Goal: Find contact information: Find contact information

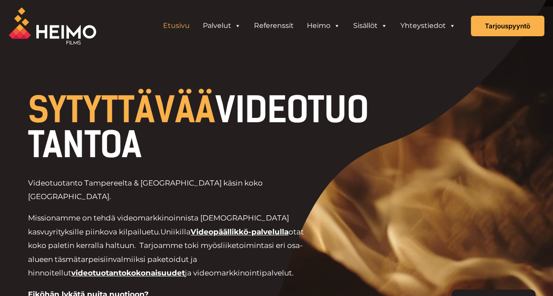
click at [129, 113] on span "SYTYTTÄVÄÄ" at bounding box center [121, 110] width 187 height 42
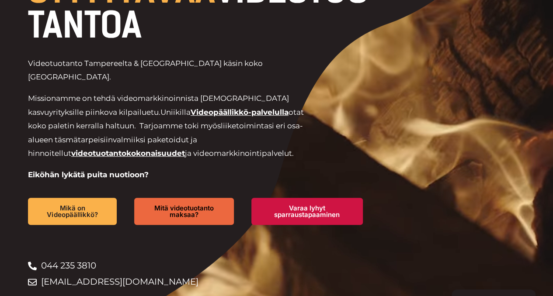
scroll to position [120, 0]
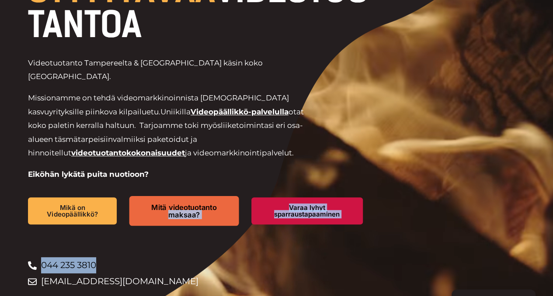
drag, startPoint x: 204, startPoint y: 213, endPoint x: 229, endPoint y: 188, distance: 35.9
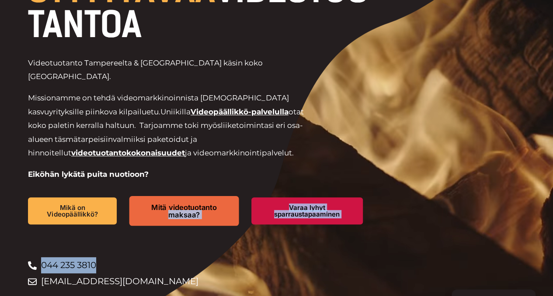
click at [229, 188] on div "SYTYTTÄVÄÄ VIDEOTUOTANTOA Videotuotanto Tampereelta & [GEOGRAPHIC_DATA] käsin k…" at bounding box center [198, 128] width 363 height 323
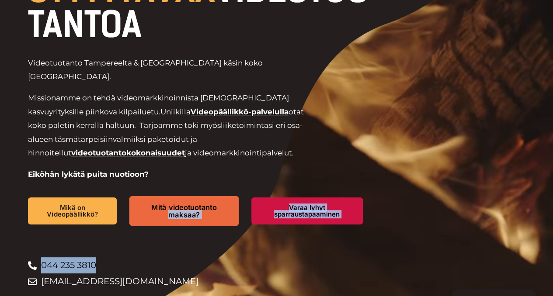
click at [229, 196] on link "Mitä videotuotanto maksaa?" at bounding box center [184, 211] width 110 height 30
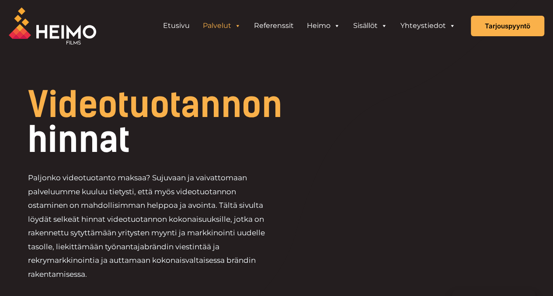
click at [368, 146] on div "Videotuotannon hinnat Paljonko videotuotanto maksaa? Sujuvaan ja vaivattomaan p…" at bounding box center [276, 188] width 518 height 202
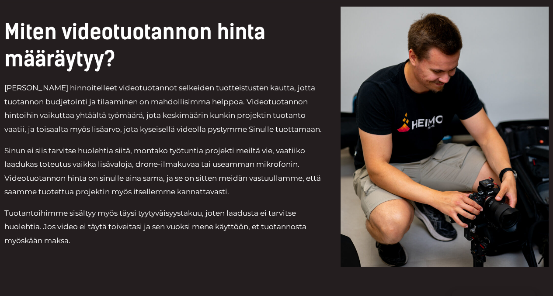
scroll to position [2113, 0]
click at [81, 207] on p "Tuotantoihimme sisältyy myös täysi tyytyväisyystakuu, joten laadusta ei tarvits…" at bounding box center [165, 228] width 323 height 42
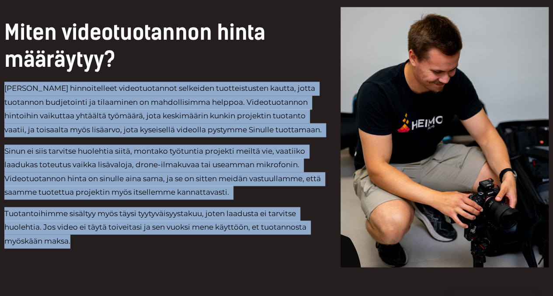
drag, startPoint x: 81, startPoint y: 200, endPoint x: 0, endPoint y: 54, distance: 167.1
click at [0, 54] on div "Miten videotuotannon hinta määräytyy? Olemme hinnoitelleet videotuotannot selke…" at bounding box center [166, 137] width 332 height 269
copy div "Olemme hinnoitelleet videotuotannot selkeiden tuotteistusten kautta, jotta tuot…"
click at [250, 231] on div "Miten videotuotannon hinta määräytyy? Olemme hinnoitelleet videotuotannot selke…" at bounding box center [276, 159] width 553 height 313
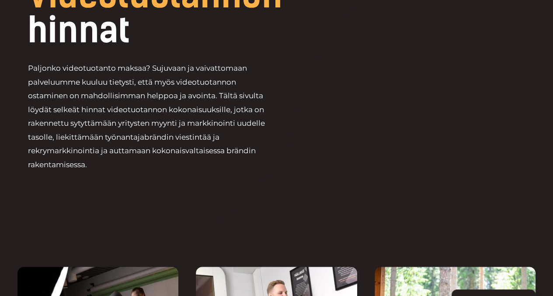
scroll to position [0, 0]
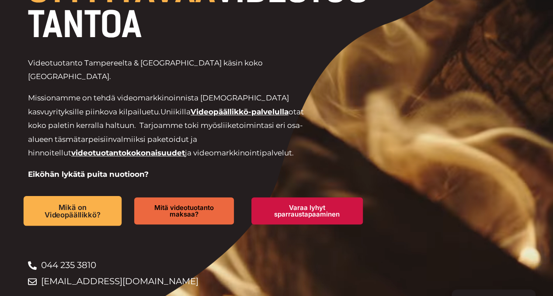
drag, startPoint x: 0, startPoint y: 0, endPoint x: 72, endPoint y: 202, distance: 214.7
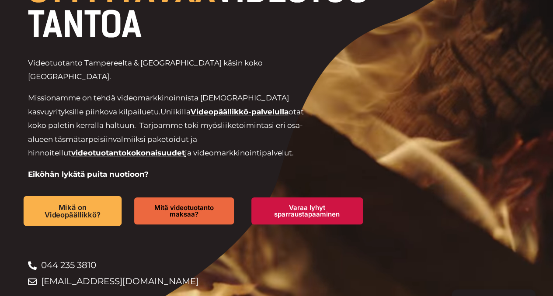
click at [72, 202] on div "SYTYTTÄVÄÄ VIDEOTUOTANTOA Videotuotanto Tampereelta & Kuopiosta käsin koko Suom…" at bounding box center [198, 128] width 363 height 323
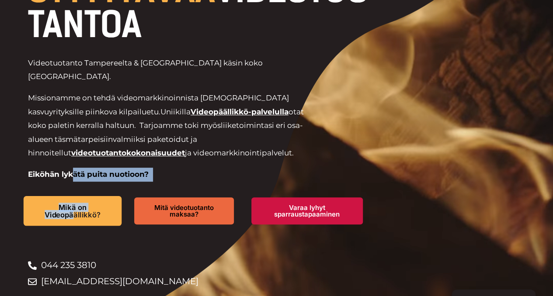
click at [72, 204] on span "Mikä on Videopäällikkö?" at bounding box center [72, 211] width 67 height 14
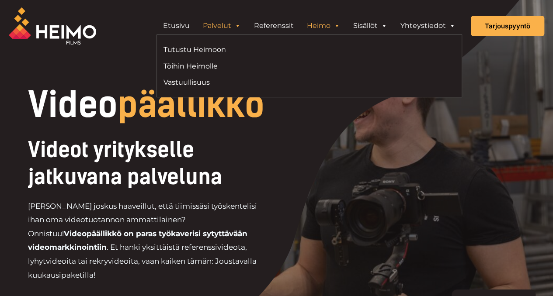
click at [340, 24] on span "Header Widget 1" at bounding box center [336, 25] width 7 height 17
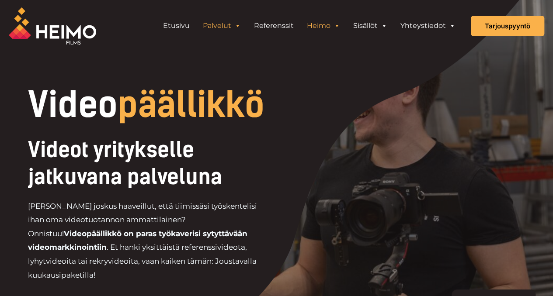
click at [310, 28] on link "Heimo" at bounding box center [323, 25] width 46 height 17
click at [318, 28] on link "Heimo" at bounding box center [323, 25] width 46 height 17
click at [323, 21] on link "Heimo" at bounding box center [323, 25] width 46 height 17
click at [342, 24] on link "Heimo" at bounding box center [323, 25] width 46 height 17
click at [186, 22] on link "Etusivu" at bounding box center [176, 25] width 40 height 17
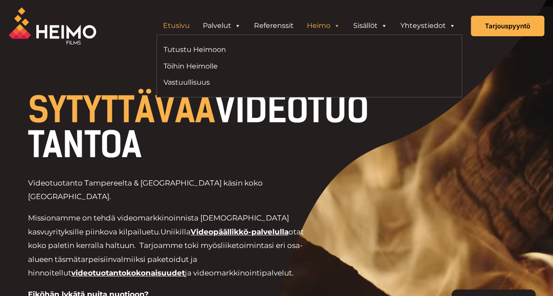
click at [320, 21] on link "Heimo" at bounding box center [323, 25] width 46 height 17
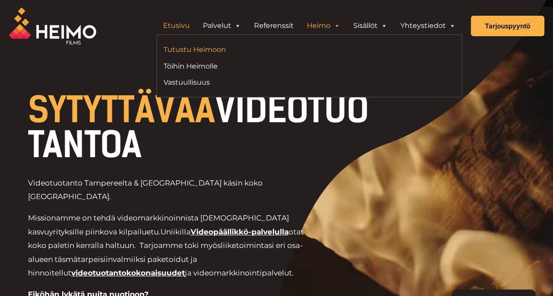
click at [220, 48] on link "Tutustu Heimoon" at bounding box center [232, 50] width 139 height 12
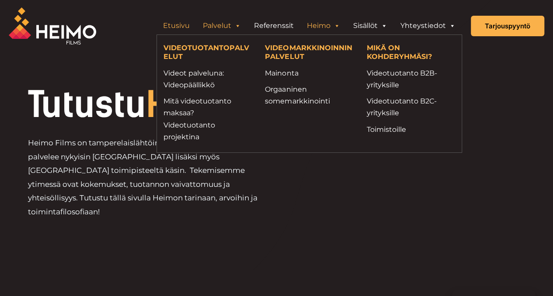
click at [189, 27] on link "Etusivu" at bounding box center [176, 25] width 40 height 17
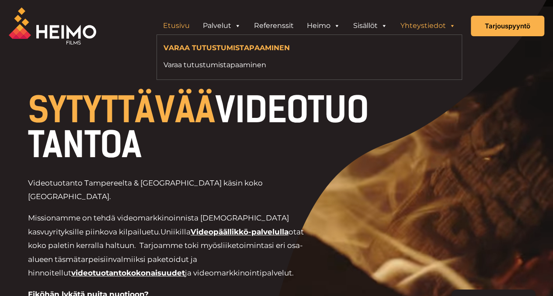
click at [454, 29] on span "Header Widget 1" at bounding box center [451, 25] width 7 height 17
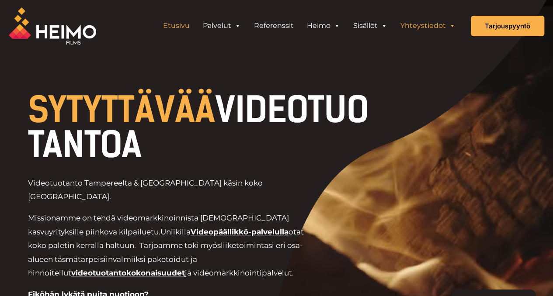
click at [428, 25] on link "Yhteystiedot" at bounding box center [428, 25] width 68 height 17
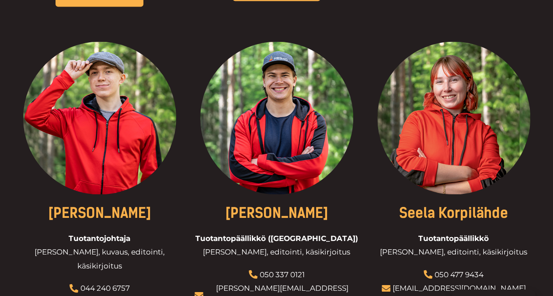
scroll to position [663, 0]
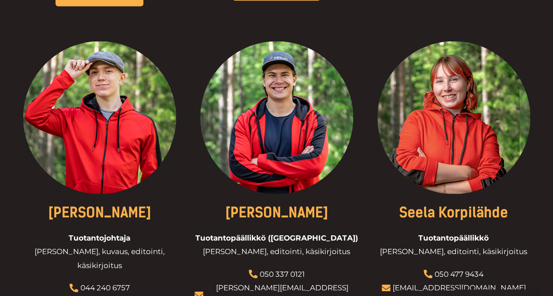
click at [191, 215] on div "Eetu Kamppuri Toimitusjohtaja Yrityksen johto, myynti, asiakkuudet 044 235 3810…" at bounding box center [276, 208] width 518 height 1057
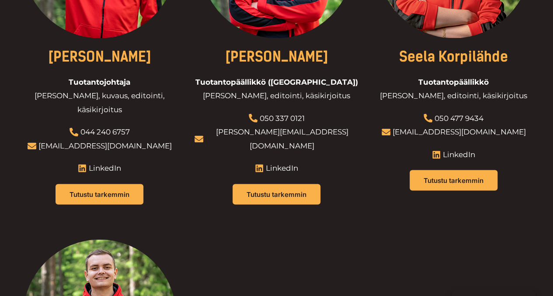
scroll to position [848, 0]
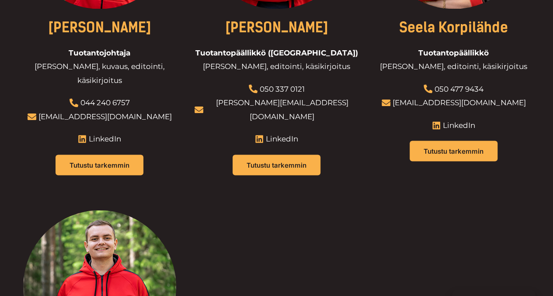
click at [232, 206] on div "Eetu Kamppuri Toimitusjohtaja Yrityksen johto, myynti, asiakkuudet 044 235 3810…" at bounding box center [276, 24] width 518 height 1057
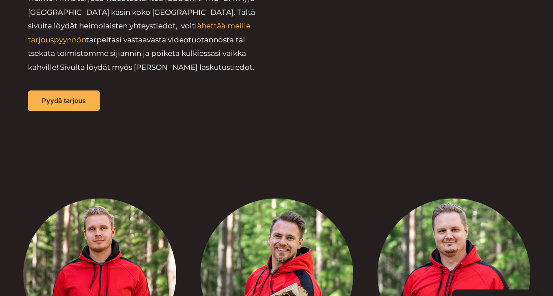
scroll to position [90, 0]
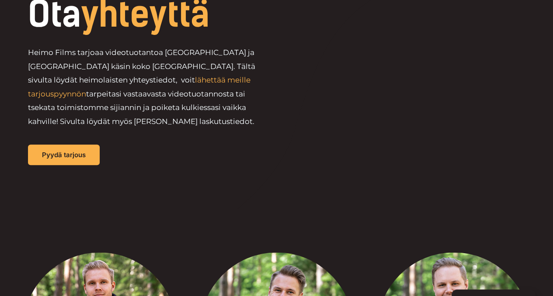
click at [101, 128] on p "Heimo Films tarjoaa videotuotantoa Tampereelta ja Kuopiosta käsin koko Suomeen.…" at bounding box center [148, 87] width 241 height 83
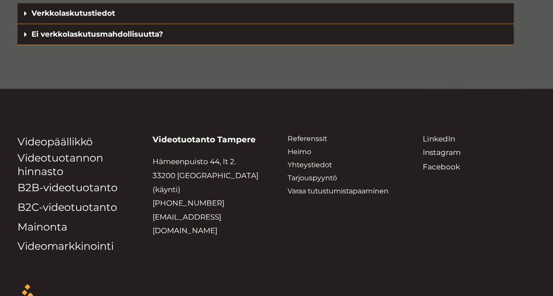
scroll to position [2325, 0]
